Goal: Feedback & Contribution: Leave review/rating

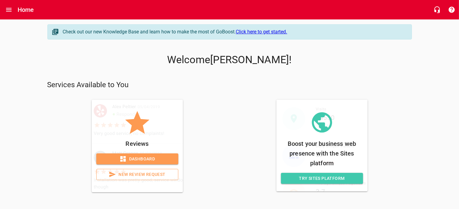
scroll to position [1, 0]
click at [140, 171] on span "New Review Request" at bounding box center [137, 175] width 72 height 8
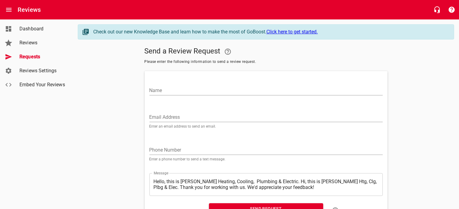
click at [173, 93] on input "Name" at bounding box center [265, 91] width 233 height 10
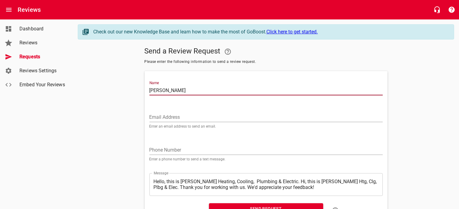
type input "[PERSON_NAME]"
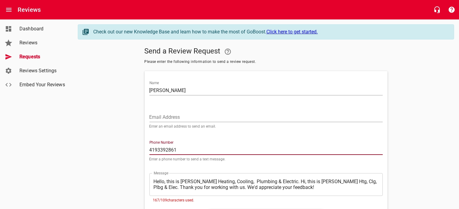
type input "4193392861"
click at [177, 177] on div "​ Hello, this is [PERSON_NAME] Heating, Cooling, Plumbing & Electric. Hi, this …" at bounding box center [265, 184] width 233 height 23
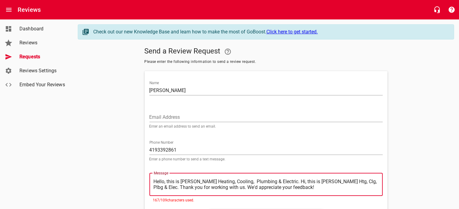
drag, startPoint x: 154, startPoint y: 181, endPoint x: 281, endPoint y: 183, distance: 126.4
click at [281, 183] on textarea "Hello, this is [PERSON_NAME] Heating, Cooling, Plumbing & Electric. Hi, this is…" at bounding box center [266, 185] width 225 height 12
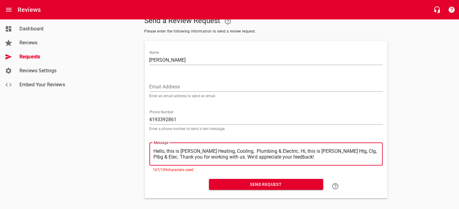
click at [304, 157] on textarea "Hello, this is [PERSON_NAME] Heating, Cooling, Plumbing & Electric. Hi, this is…" at bounding box center [266, 154] width 225 height 12
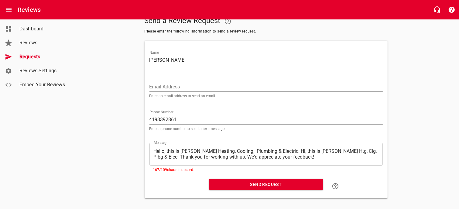
drag, startPoint x: 153, startPoint y: 150, endPoint x: 296, endPoint y: 149, distance: 142.5
click at [296, 149] on div "​ Hello, this is [PERSON_NAME] Heating, Cooling, Plumbing & Electric. Hi, this …" at bounding box center [265, 154] width 233 height 23
drag, startPoint x: 153, startPoint y: 151, endPoint x: 255, endPoint y: 149, distance: 101.8
click at [255, 149] on div "​ Hello, this is [PERSON_NAME] Heating, Cooling, Plumbing & Electric. Hi, this …" at bounding box center [265, 154] width 233 height 23
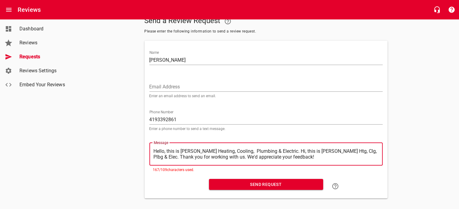
click at [250, 155] on textarea "Hello, this is [PERSON_NAME] Heating, Cooling, Plumbing & Electric. Hi, this is…" at bounding box center [266, 154] width 225 height 12
drag, startPoint x: 273, startPoint y: 150, endPoint x: 152, endPoint y: 150, distance: 121.2
click at [152, 150] on div "​ Hello, this is [PERSON_NAME] Heating, Cooling, Plumbing & Electric. Hi, this …" at bounding box center [265, 154] width 233 height 23
type textarea ". Hi, this is [PERSON_NAME] Htg, Clg, Plbg & Elec. Thank you for working with u…"
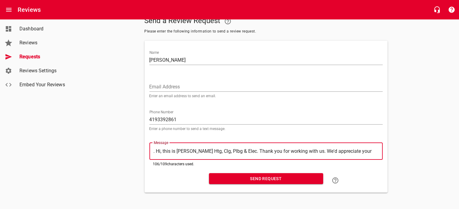
type textarea "Hi, this is [PERSON_NAME] Htg, Clg, Plbg & Elec. Thank you for working with us.…"
type textarea "i, this is [PERSON_NAME] Htg, Clg, Plbg & Elec. Thank you for working with us. …"
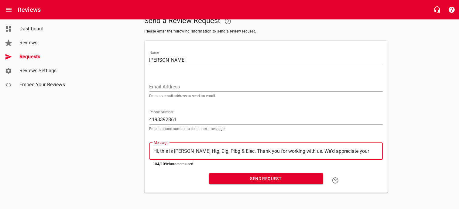
type textarea "i, this is [PERSON_NAME] Htg, Clg, Plbg & Elec. Thank you for working with us. …"
type textarea "hi, this is [PERSON_NAME] Htg, Clg, Plbg & Elec. Thank you for working with us.…"
type textarea "i, this is [PERSON_NAME] Htg, Clg, Plbg & Elec. Thank you for working with us. …"
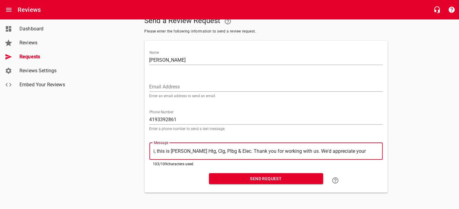
type textarea "Hi, this is [PERSON_NAME] Htg, Clg, Plbg & Elec. Thank you for working with us.…"
type textarea "H, this is [PERSON_NAME] Htg, Clg, Plbg & Elec. Thank you for working with us. …"
type textarea "He, this is [PERSON_NAME] Htg, Clg, Plbg & Elec. Thank you for working with us.…"
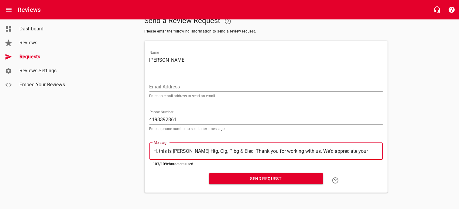
type textarea "He, this is [PERSON_NAME] Htg, Clg, Plbg & Elec. Thank you for working with us.…"
type textarea "Hel, this is [PERSON_NAME] Htg, Clg, Plbg & Elec. Thank you for working with us…"
type textarea "Hell, this is [PERSON_NAME] Htg, Clg, Plbg & Elec. Thank you for working with u…"
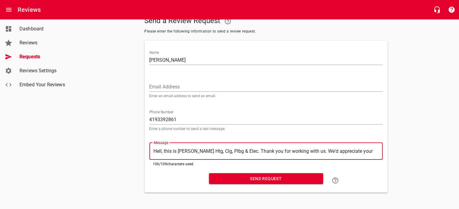
type textarea "Hello, this is [PERSON_NAME] Htg, Clg, Plbg & Elec. Thank you for working with …"
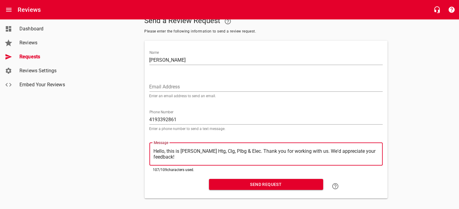
type textarea "Hello, this is [PERSON_NAME] Htg, Clg, Plbg & Elec. Thank you for working with …"
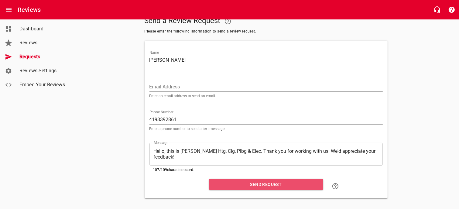
click at [271, 185] on span "Send Request" at bounding box center [266, 185] width 105 height 8
